Goal: Task Accomplishment & Management: Manage account settings

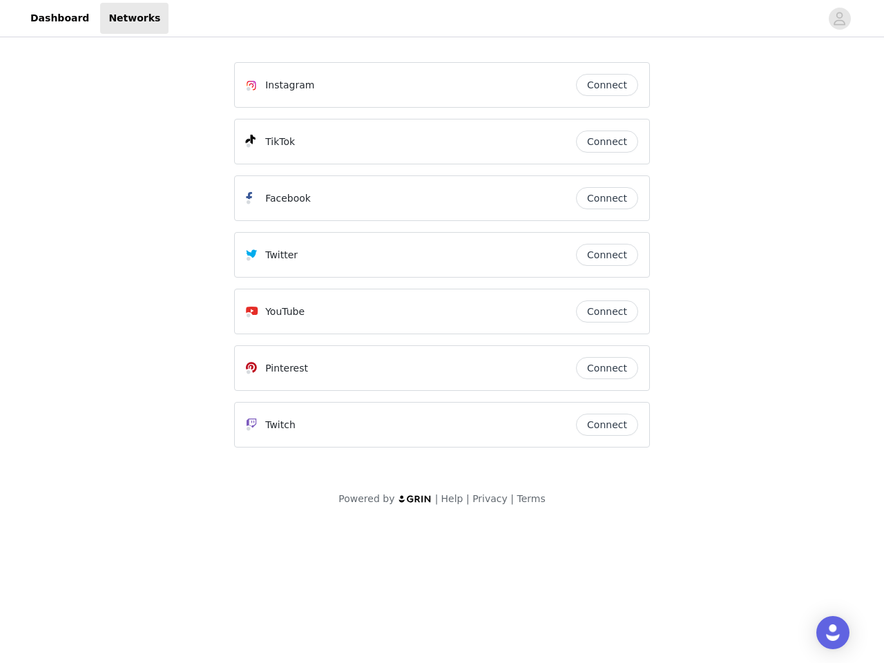
click at [442, 261] on div "Twitter" at bounding box center [411, 254] width 330 height 17
click at [442, 19] on div at bounding box center [494, 18] width 652 height 31
click at [840, 19] on icon "avatar" at bounding box center [839, 19] width 13 height 22
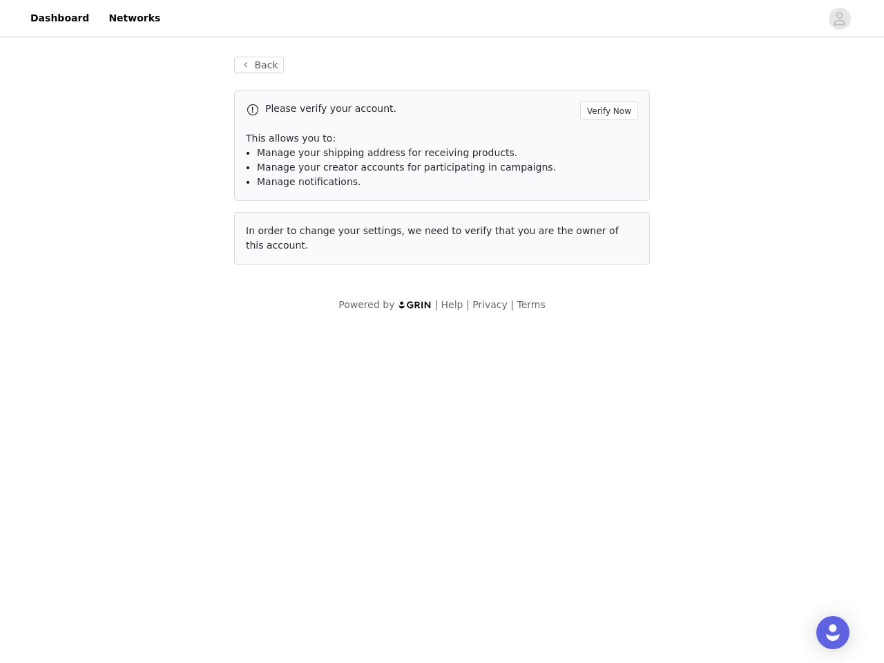
click at [607, 142] on p "This allows you to:" at bounding box center [442, 138] width 392 height 14
click at [607, 198] on div "Please verify your account. Verify Now This allows you to: Manage your shipping…" at bounding box center [442, 145] width 416 height 111
click at [607, 255] on div "Back Please verify your account. Verify Now This allows you to: Manage your shi…" at bounding box center [441, 160] width 449 height 241
click at [607, 311] on div "Powered by | Help | Privacy | Terms" at bounding box center [442, 313] width 884 height 31
click at [607, 368] on body "Dashboard Networks Back Please verify your account. Verify Now This allows you …" at bounding box center [442, 331] width 884 height 663
